Goal: Find specific fact: Find specific fact

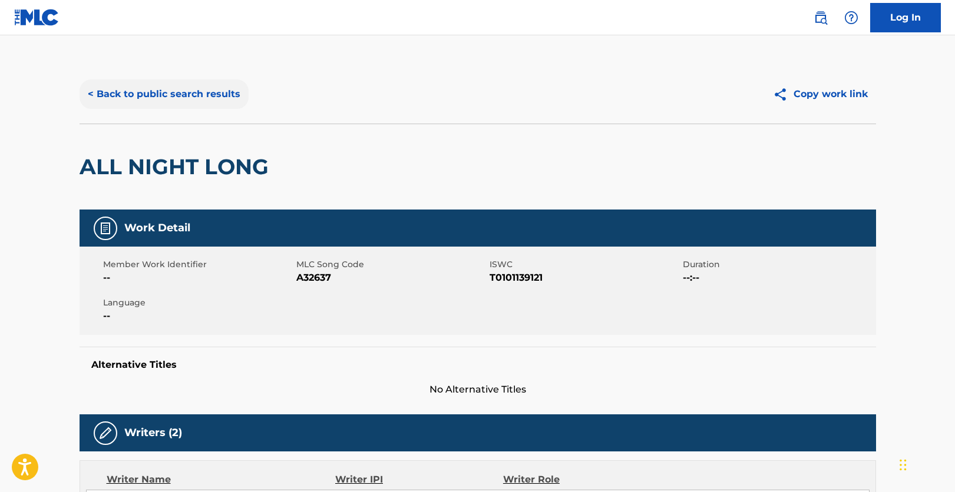
click at [186, 103] on button "< Back to public search results" at bounding box center [164, 94] width 169 height 29
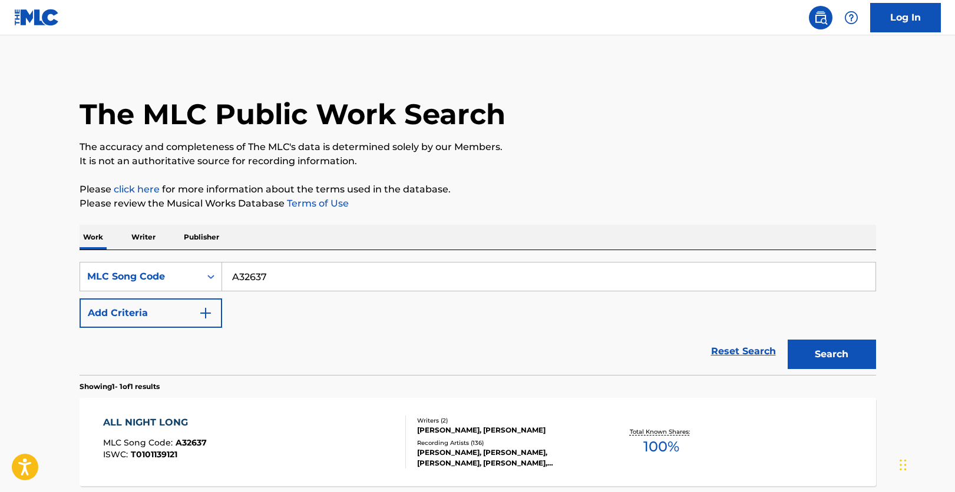
scroll to position [81, 0]
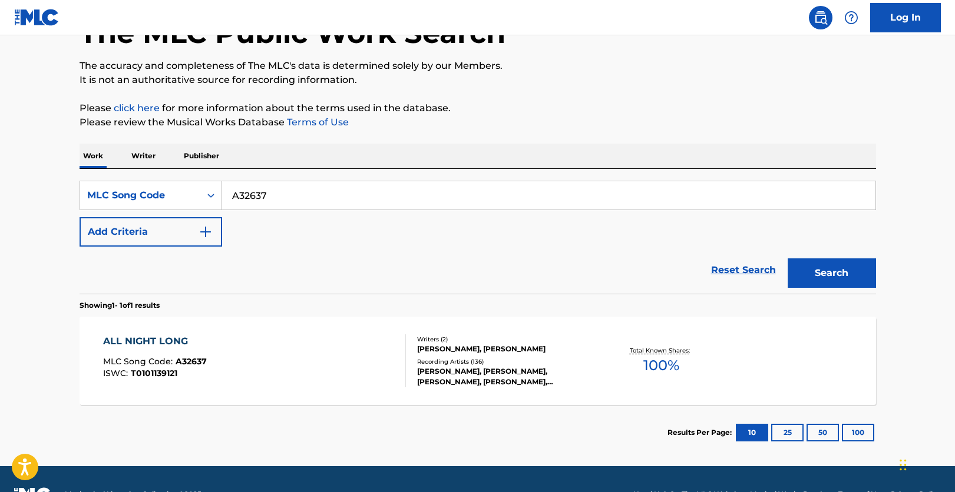
click at [296, 194] on input "A32637" at bounding box center [548, 195] width 653 height 28
paste input "HA0AUK"
type input "HA0AUK"
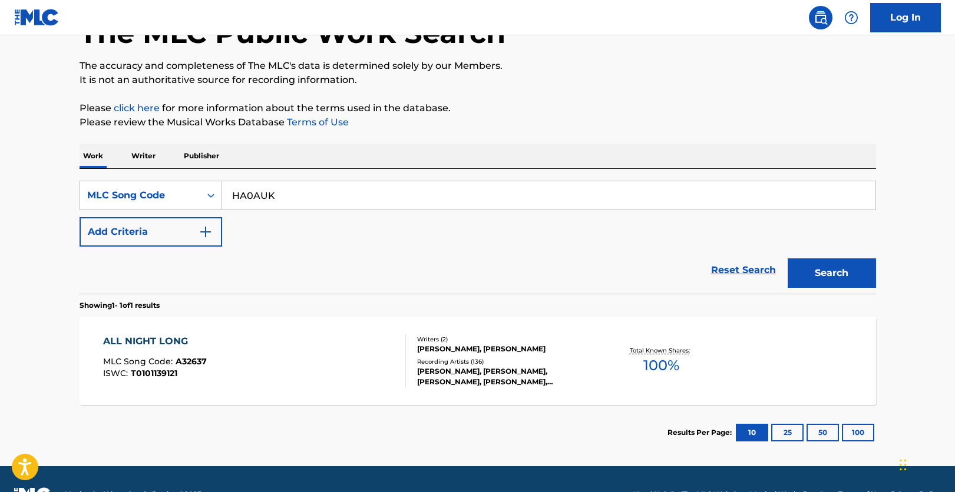
click at [877, 280] on div "The MLC Public Work Search The accuracy and completeness of The MLC's data is d…" at bounding box center [477, 222] width 825 height 477
click at [864, 276] on button "Search" at bounding box center [831, 273] width 88 height 29
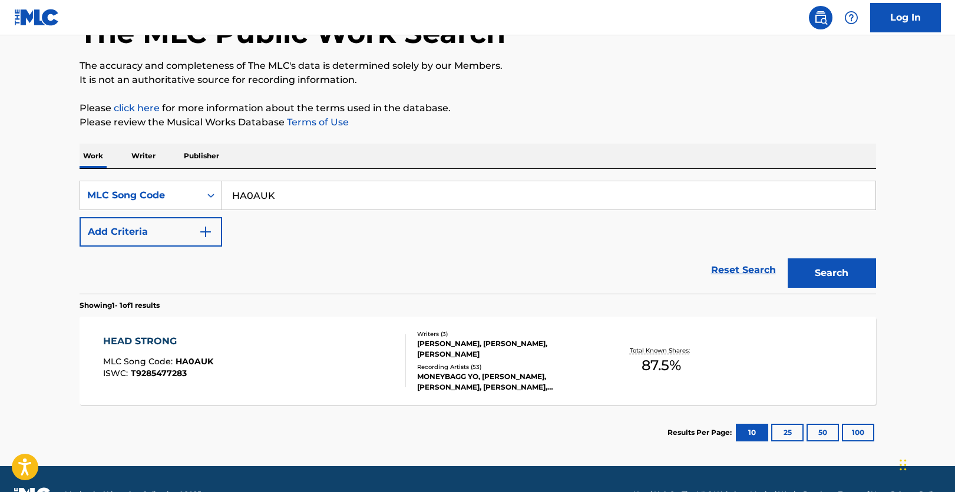
click at [342, 337] on div "HEAD STRONG MLC Song Code : HA0AUK ISWC : T9285477283" at bounding box center [254, 361] width 303 height 53
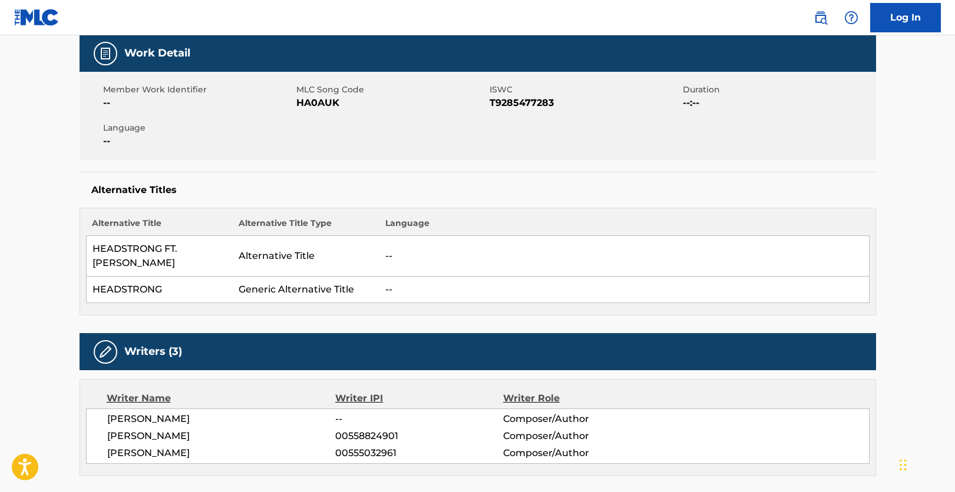
scroll to position [177, 0]
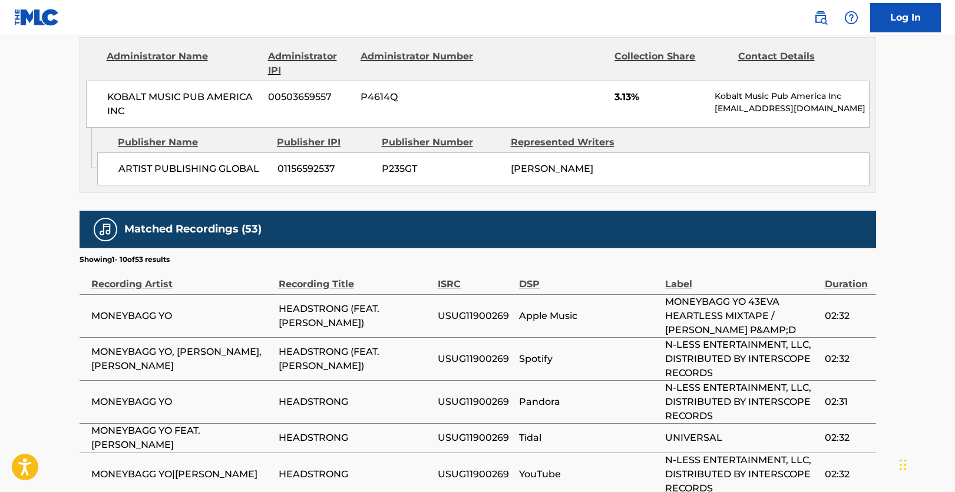
scroll to position [1296, 0]
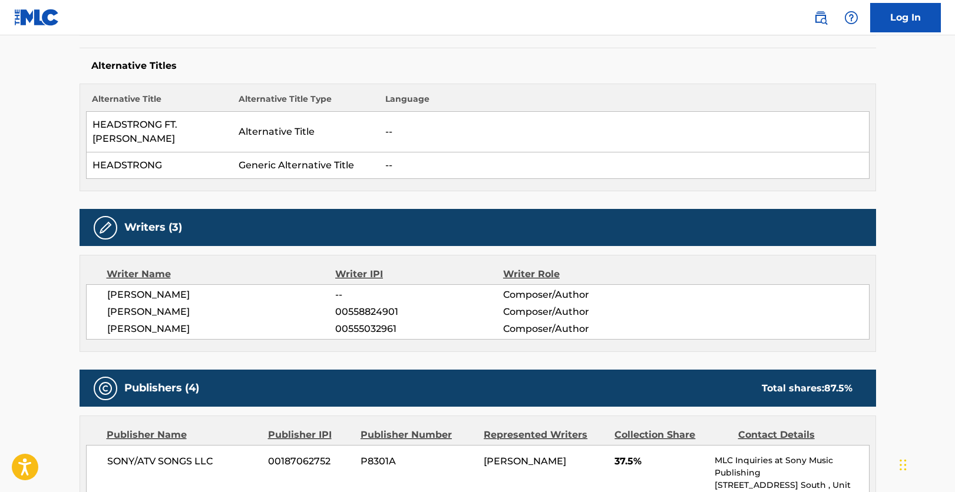
scroll to position [236, 0]
